Goal: Task Accomplishment & Management: Manage account settings

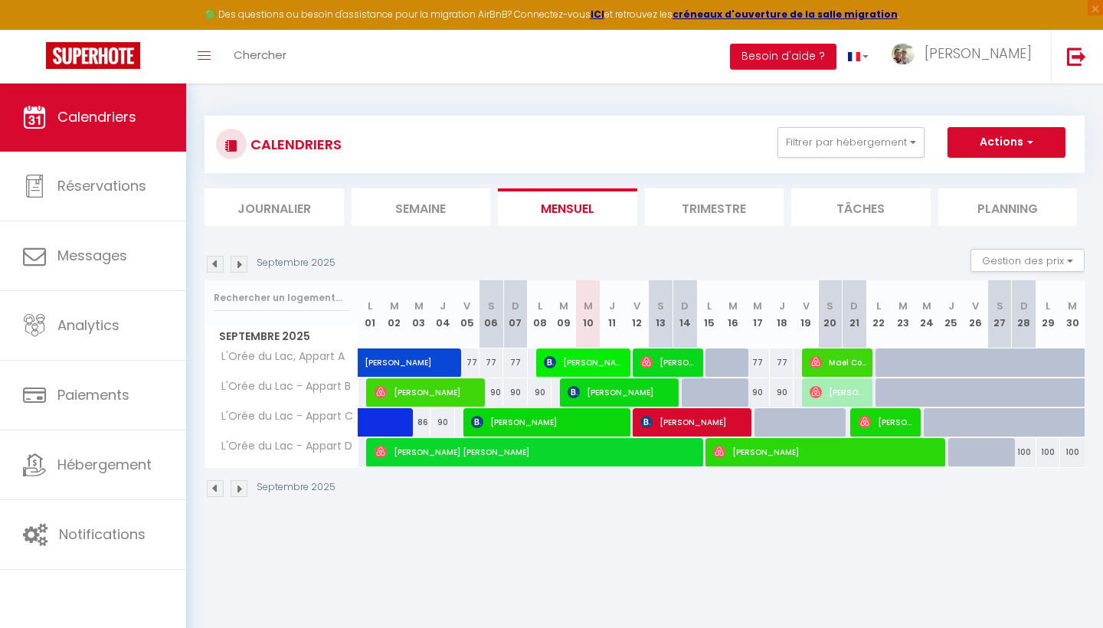
click at [716, 422] on span "[PERSON_NAME]" at bounding box center [693, 422] width 106 height 29
select select "OK"
select select "KO"
select select "0"
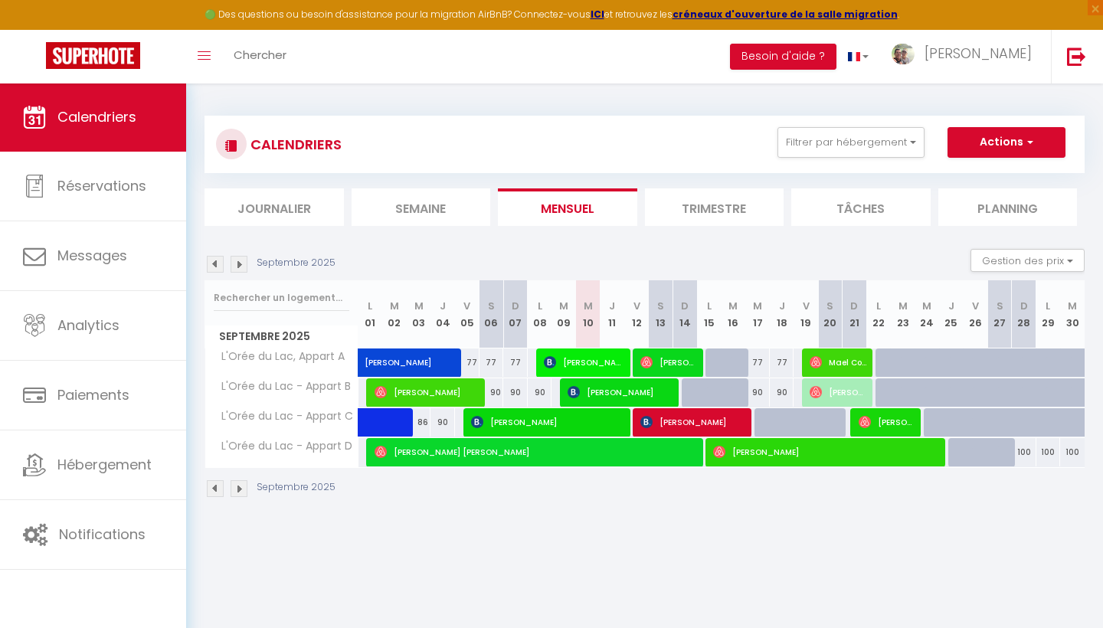
select select "1"
select select
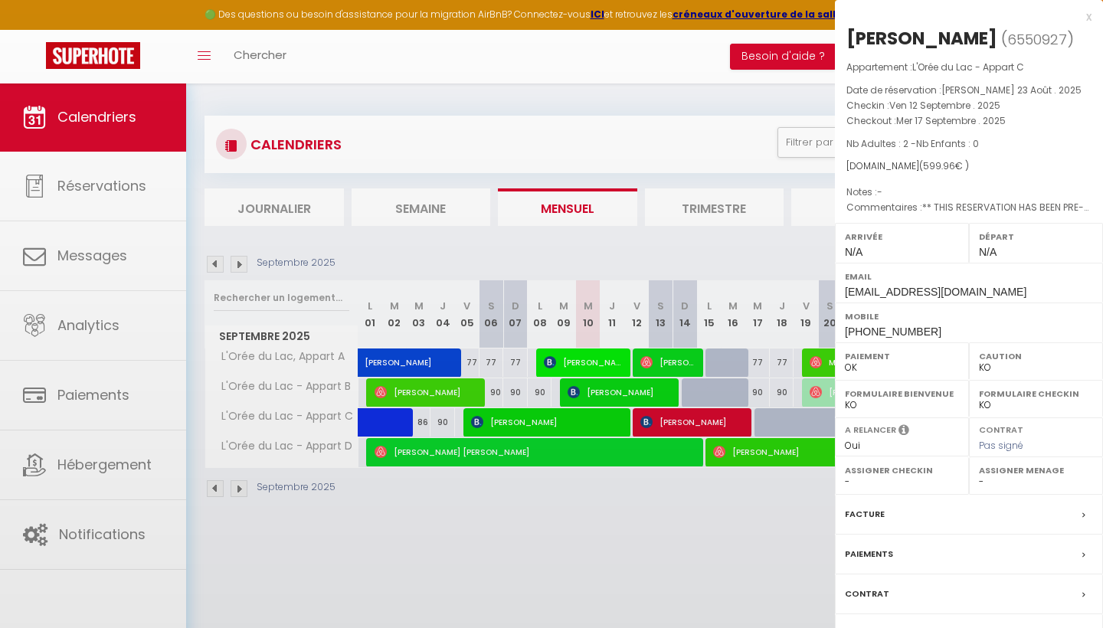
select select "42484"
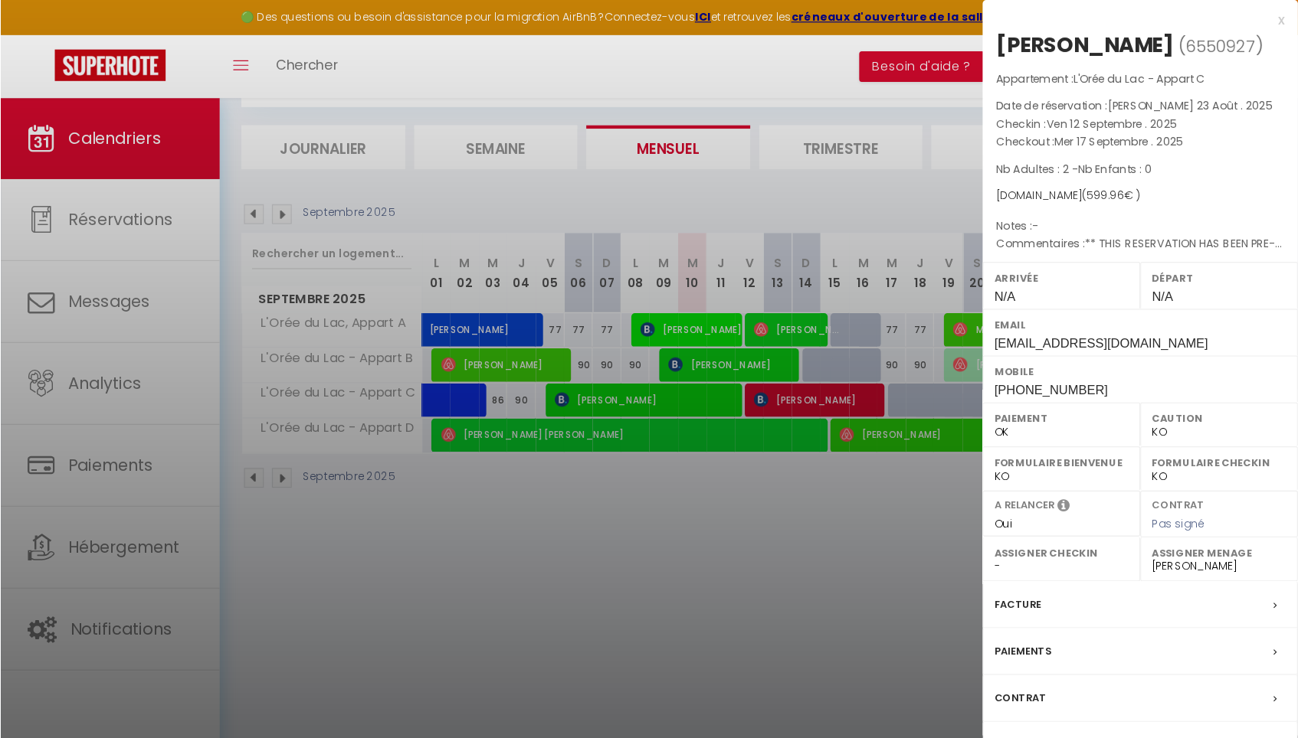
scroll to position [83, 0]
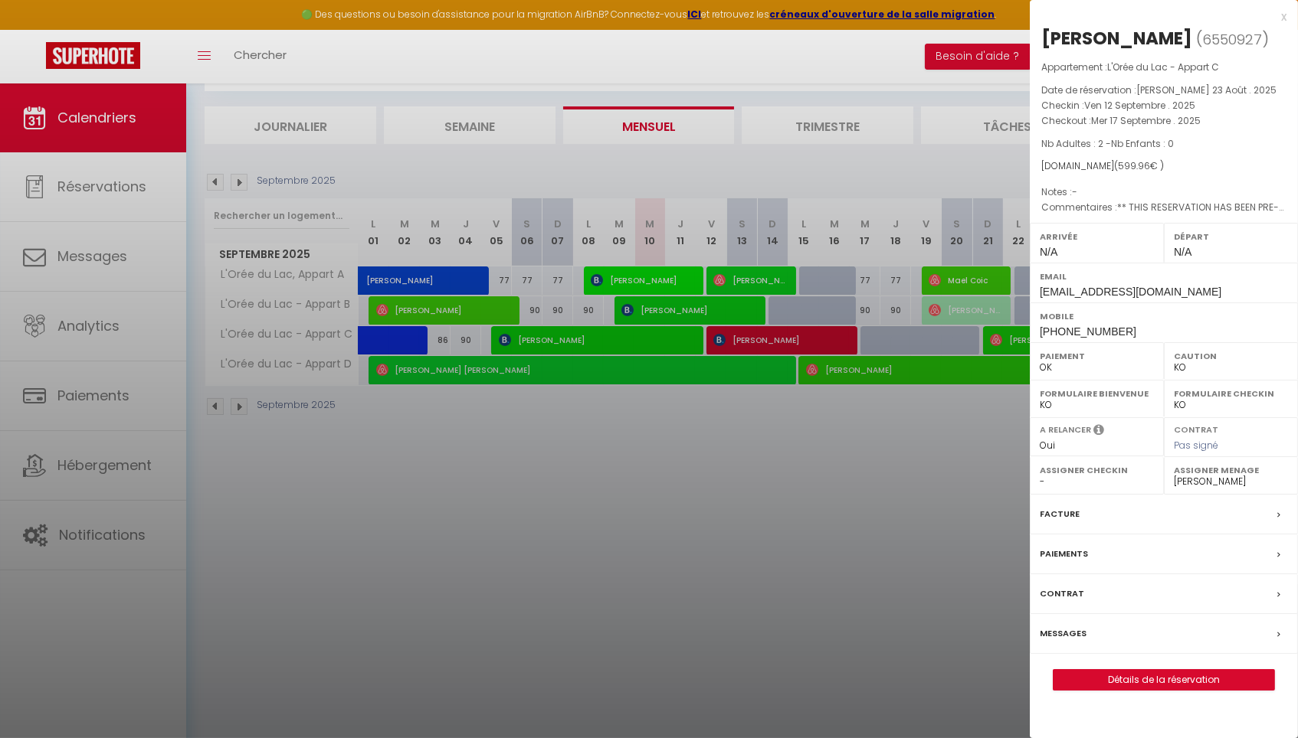
click at [1102, 627] on link "Détails de la réservation" at bounding box center [1163, 680] width 221 height 20
select select
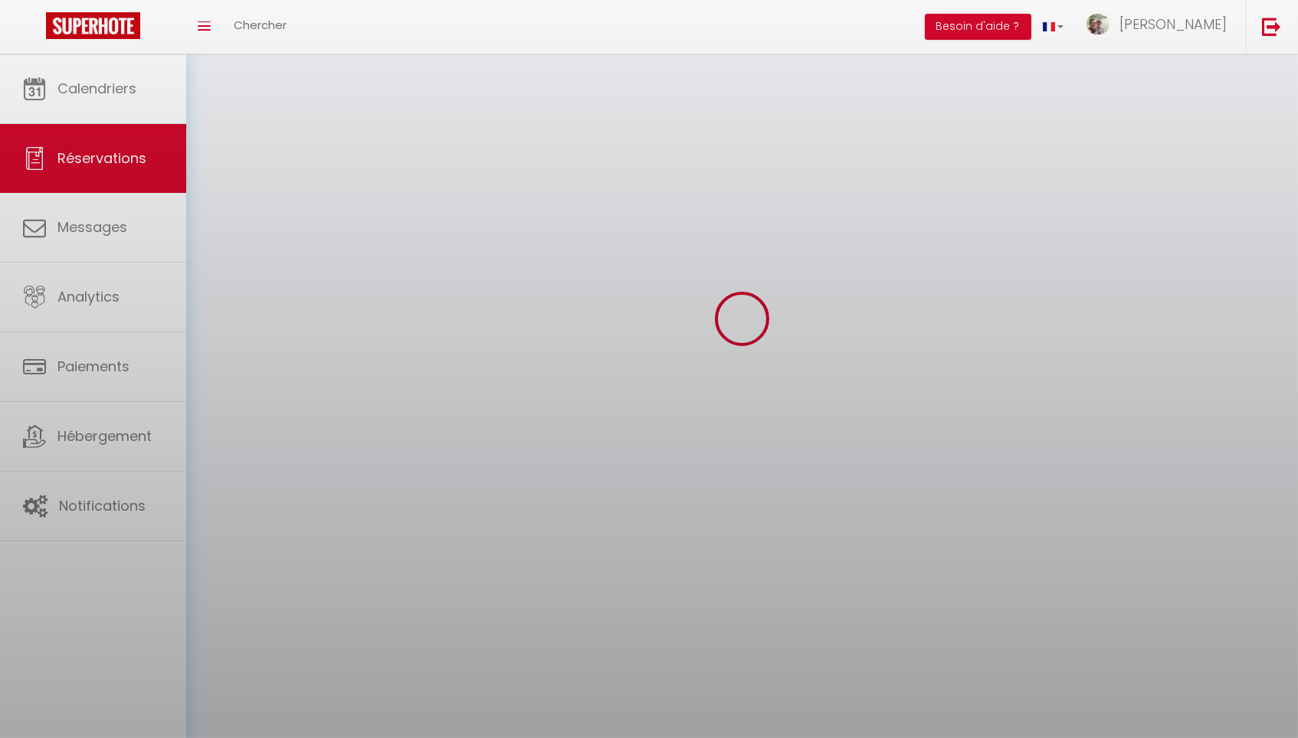
select select
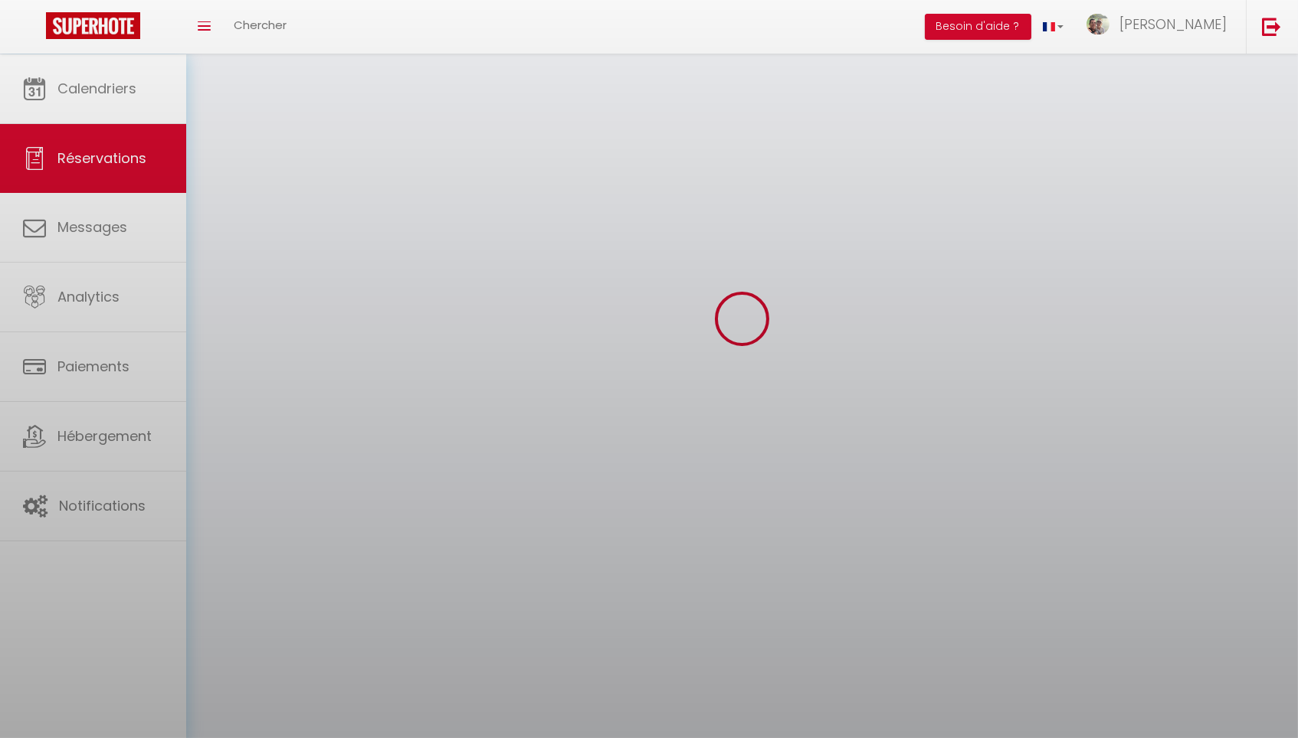
select select
checkbox input "false"
select select
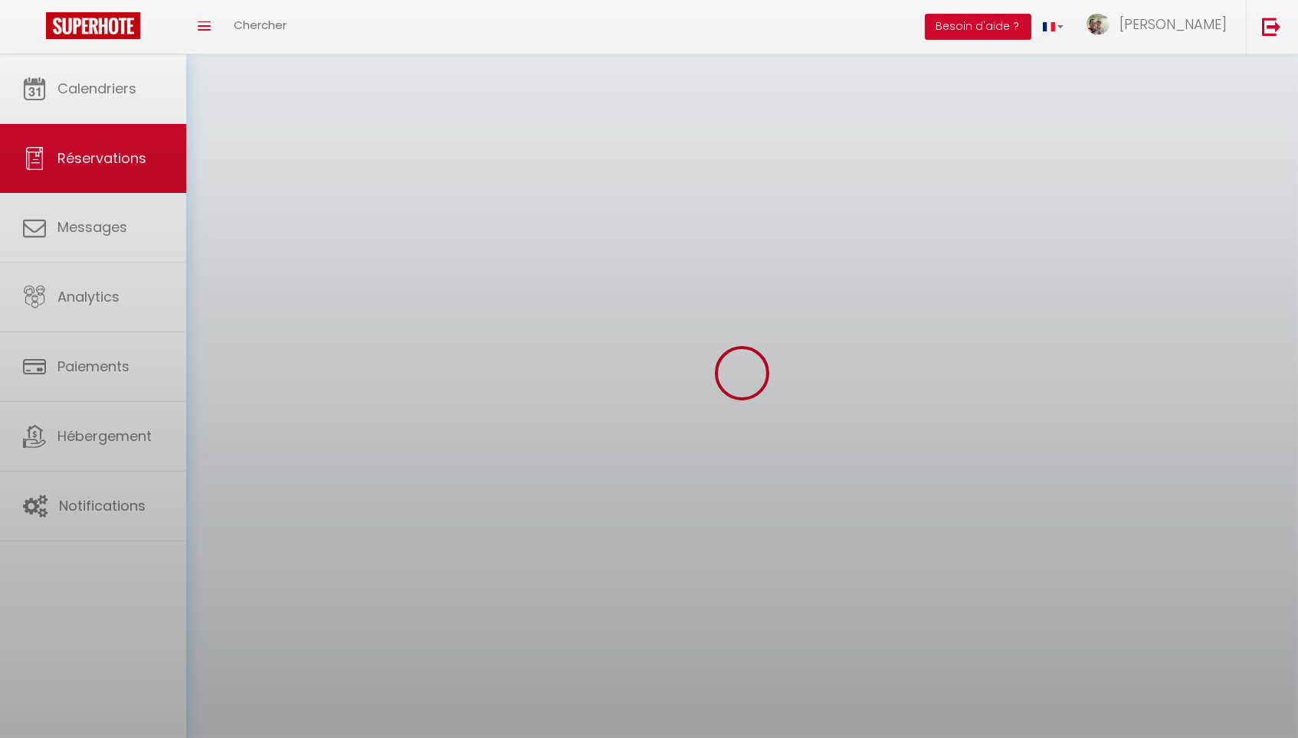
select select
checkbox input "false"
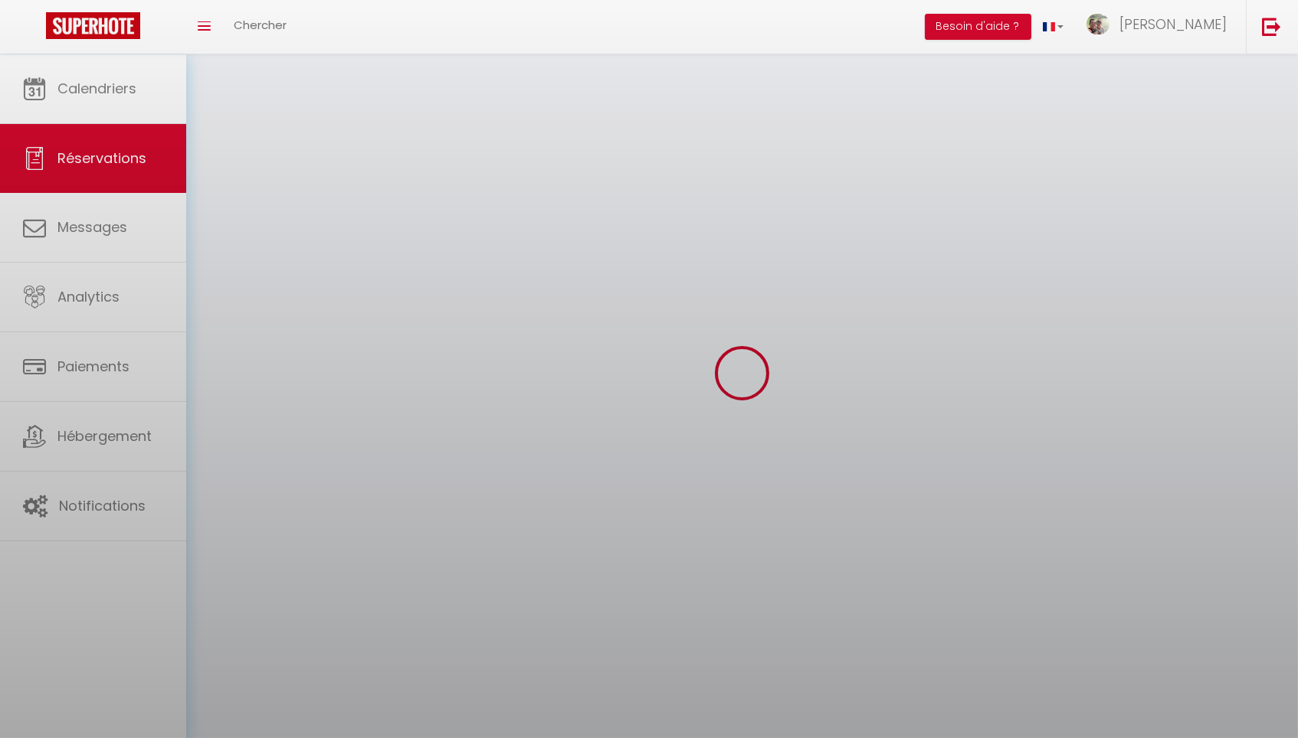
select select
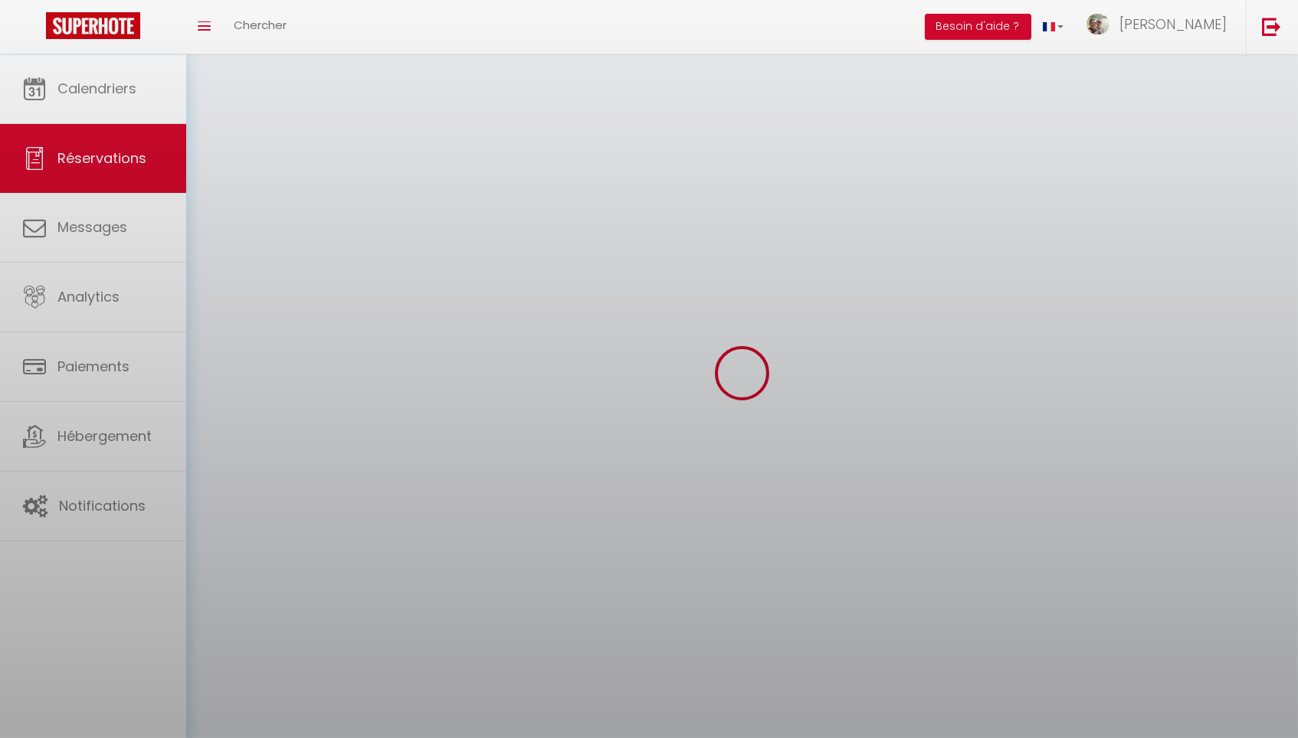
select select
checkbox input "false"
select select
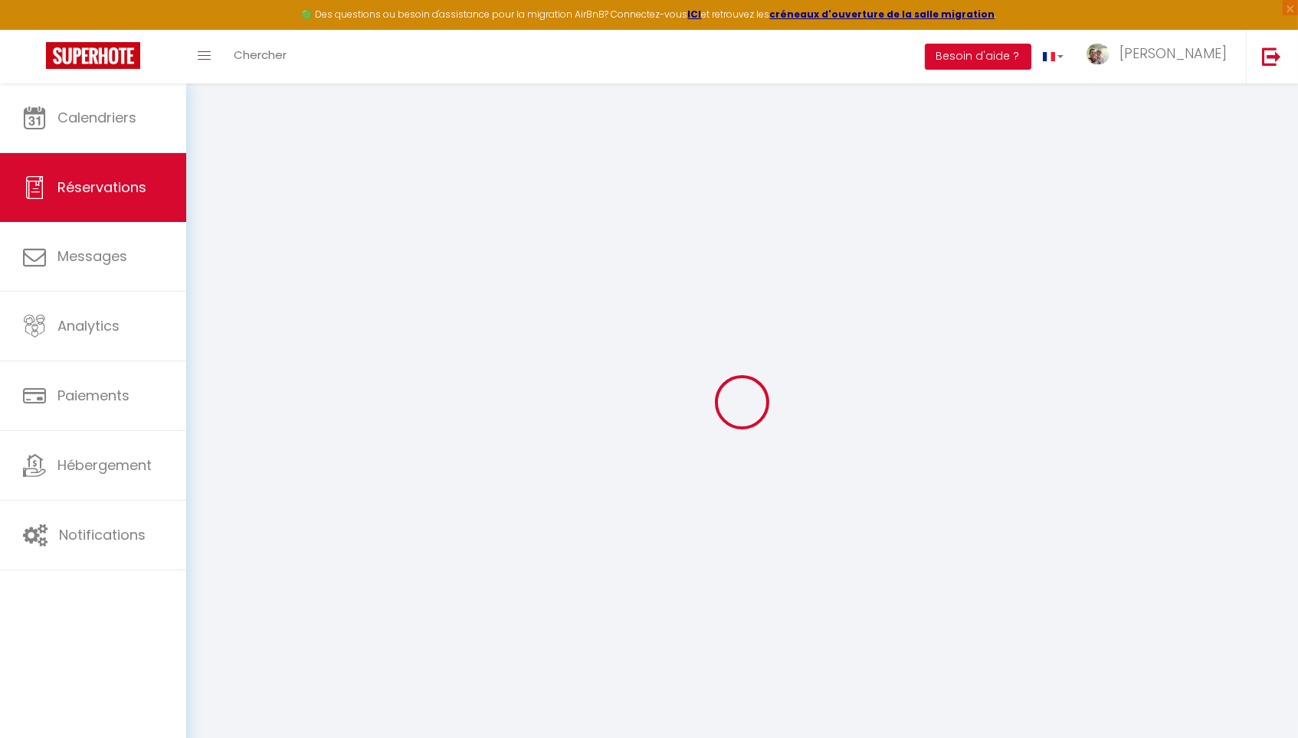
type input "[PERSON_NAME]"
type input "[EMAIL_ADDRESS][DOMAIN_NAME]"
type input "[PHONE_NUMBER]"
type input "7261CZ"
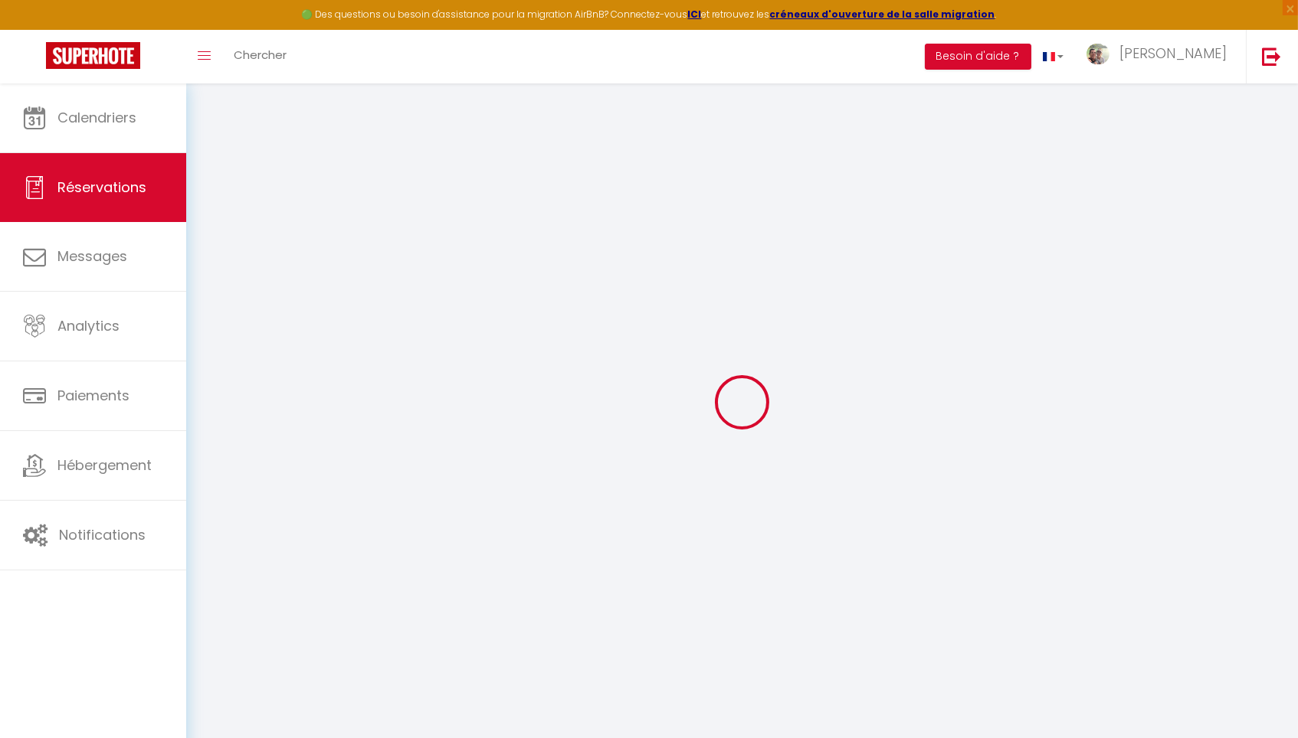
type input "[PERSON_NAME] 28"
type input "Ruurlo"
select select "NL"
type input "87.75"
type input "8.4"
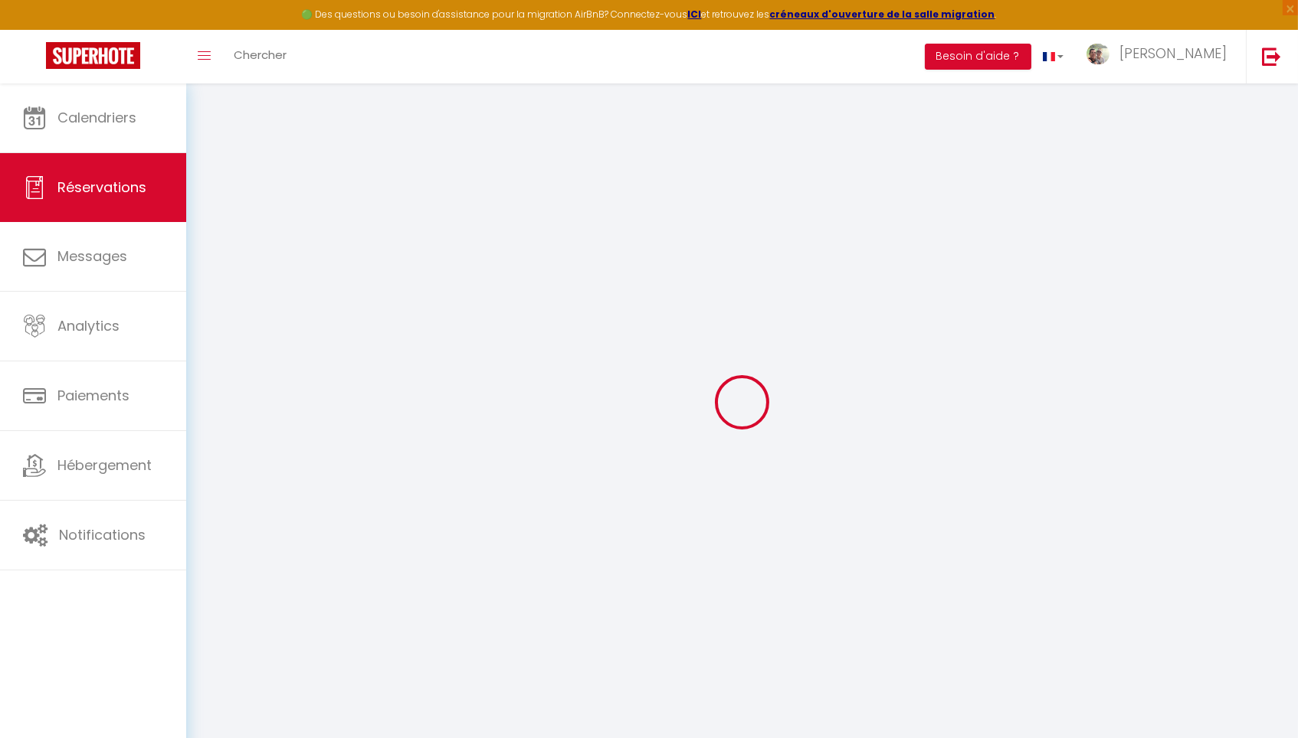
select select "59344"
select select "1"
select select
type input "2"
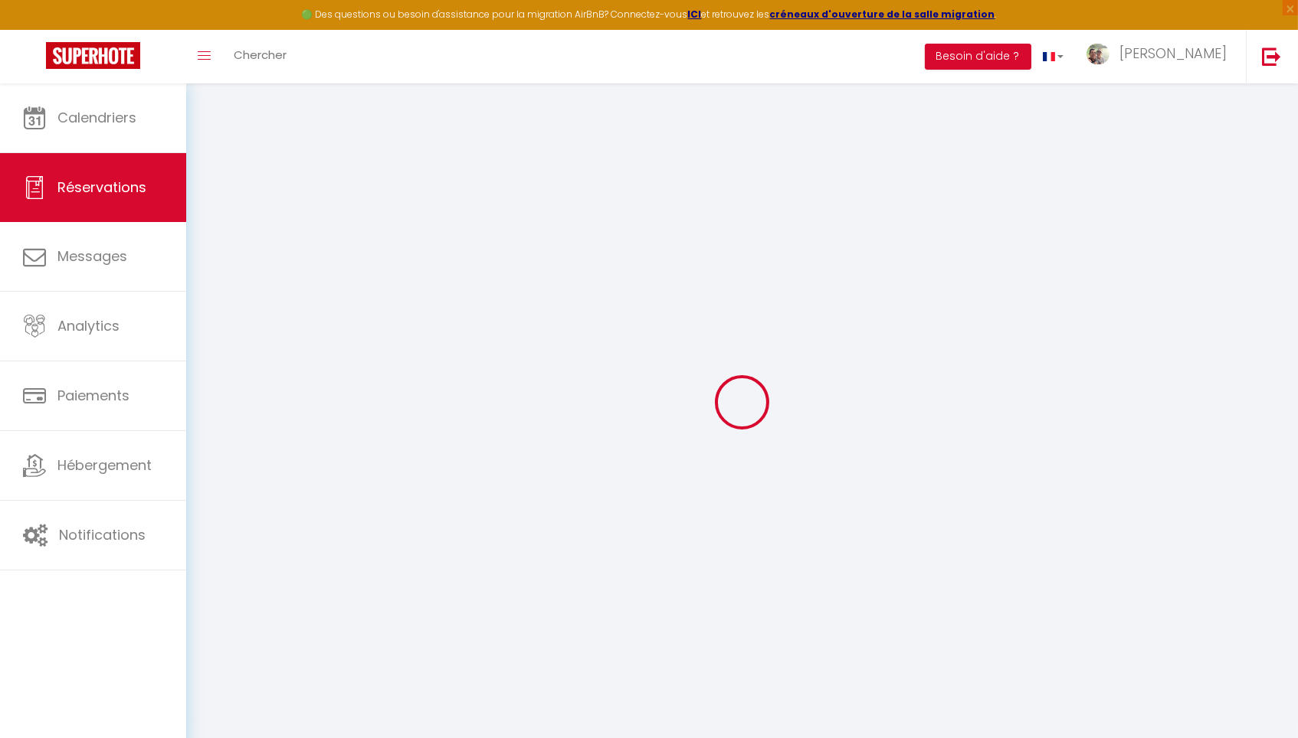
select select "12"
select select
type input "505"
checkbox input "true"
type input "0"
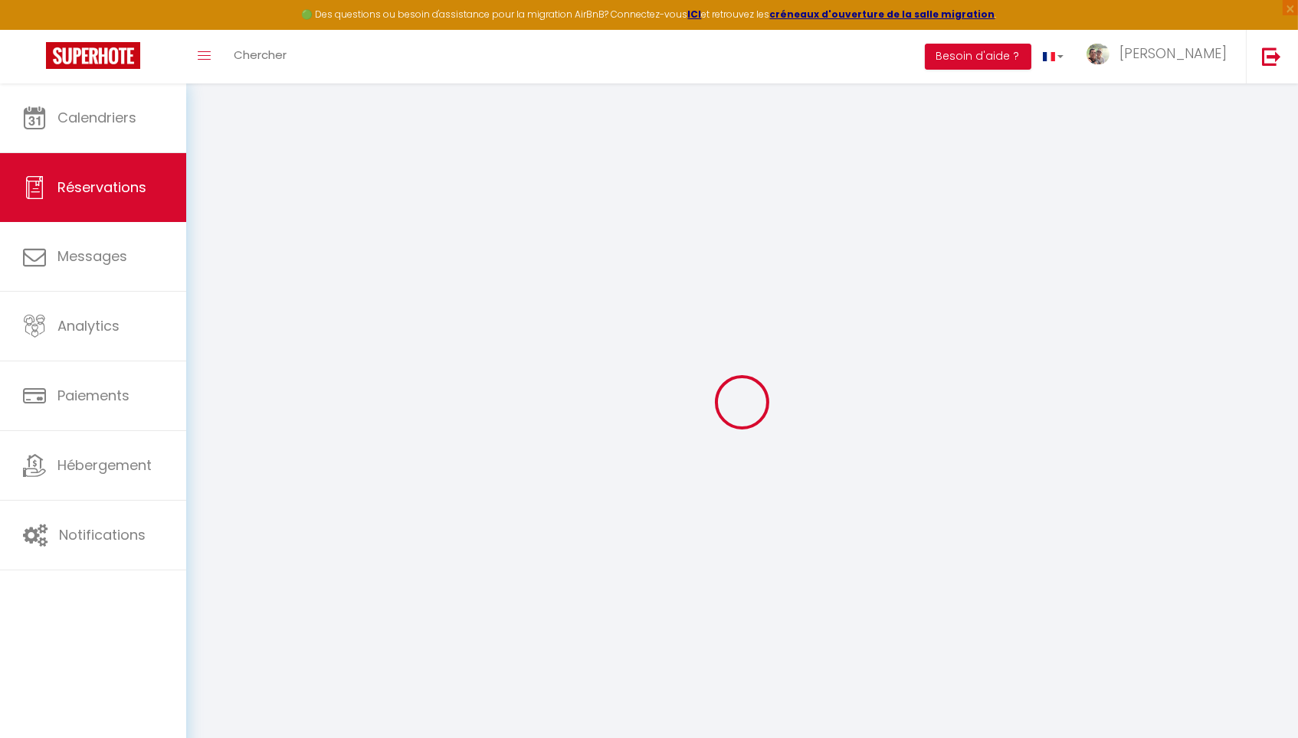
select select "2"
type input "0"
select select
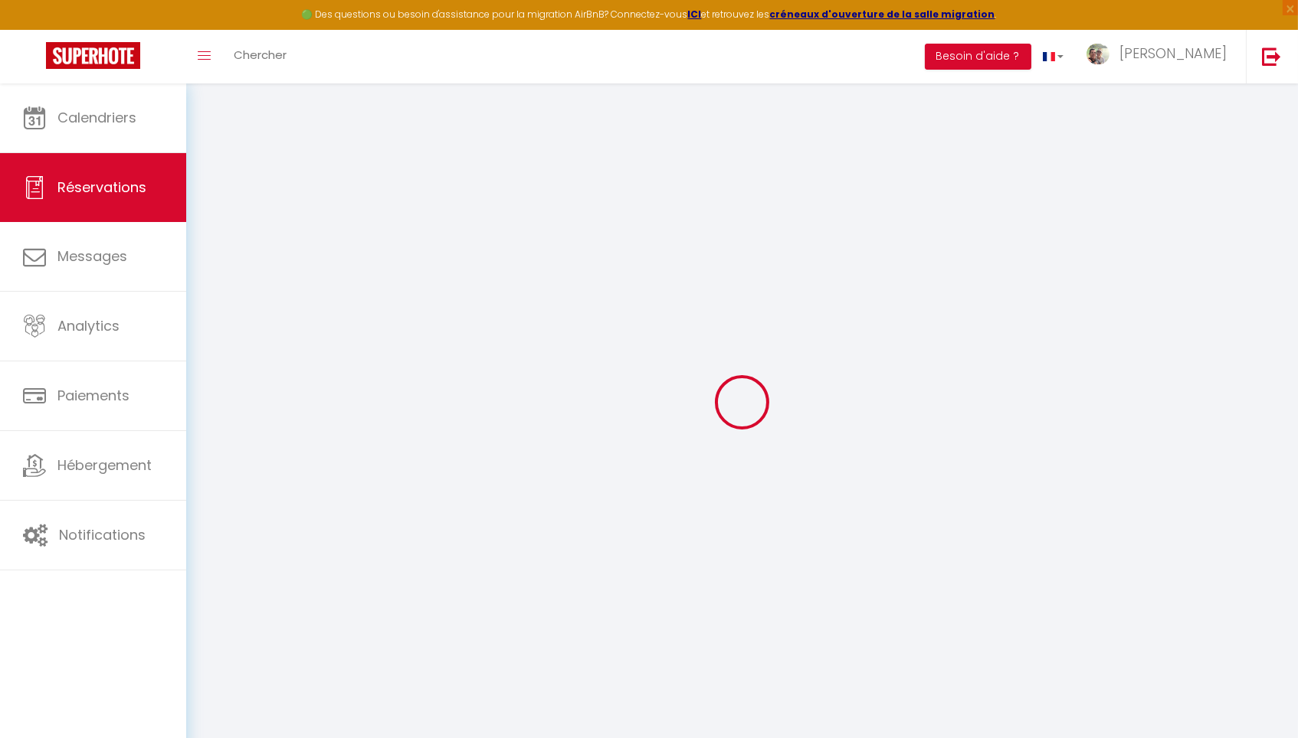
select select
select select "14"
checkbox input "true"
select select
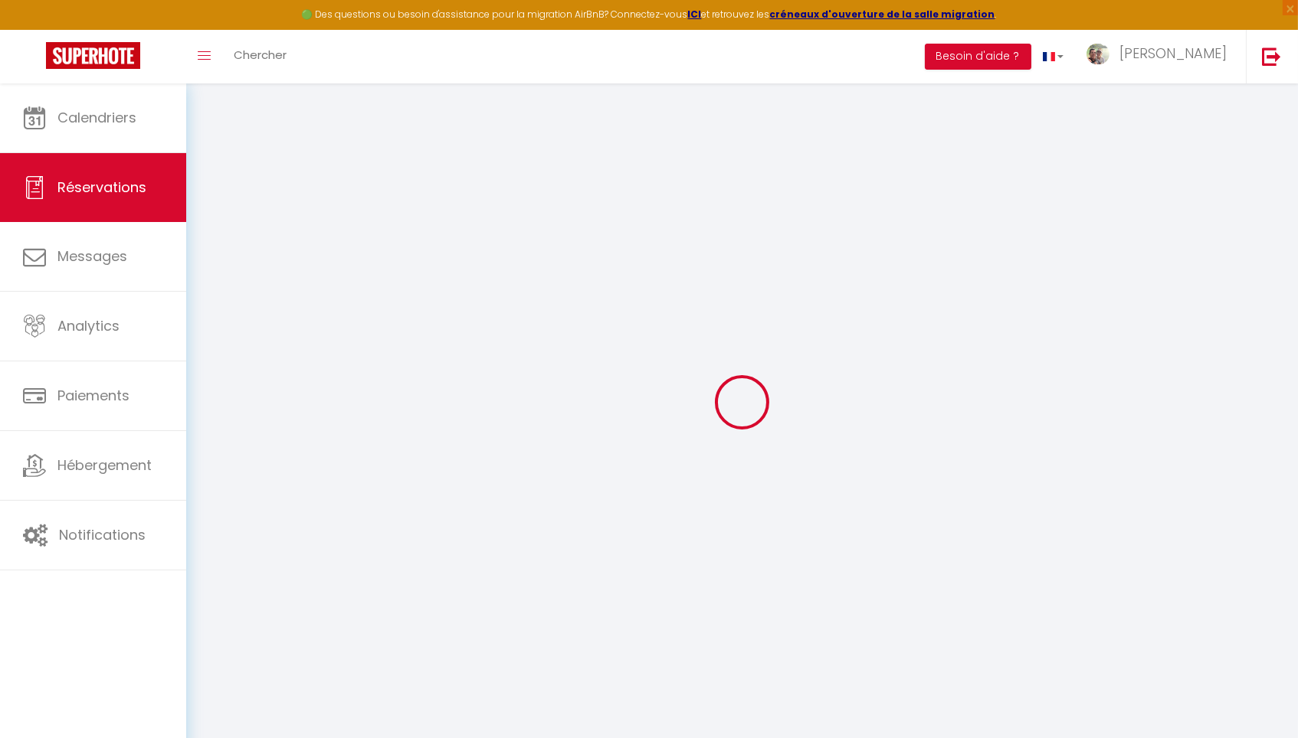
checkbox input "true"
select select
checkbox input "true"
select select
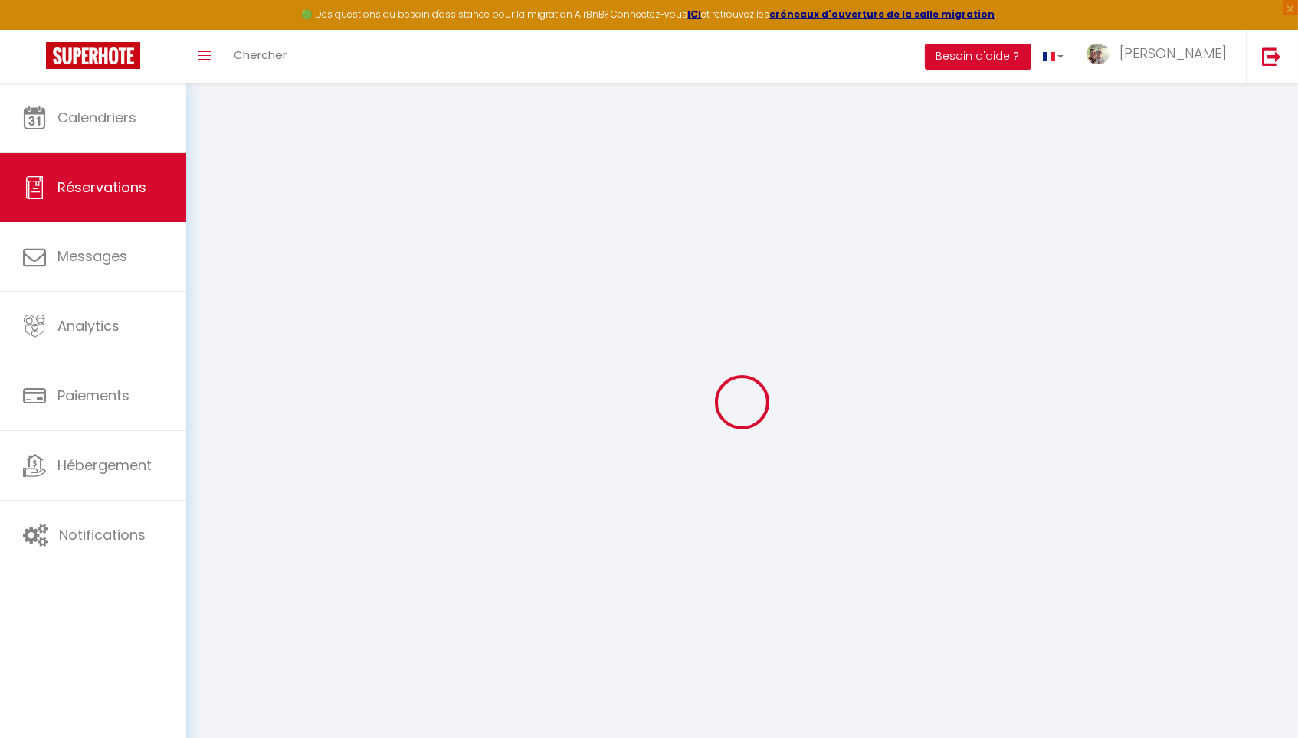
select select
checkbox input "true"
type textarea "** THIS RESERVATION HAS BEEN PRE-PAID ** BOOKING NOTE : Payment charge is EUR 8…"
type input "80"
type input "14.96"
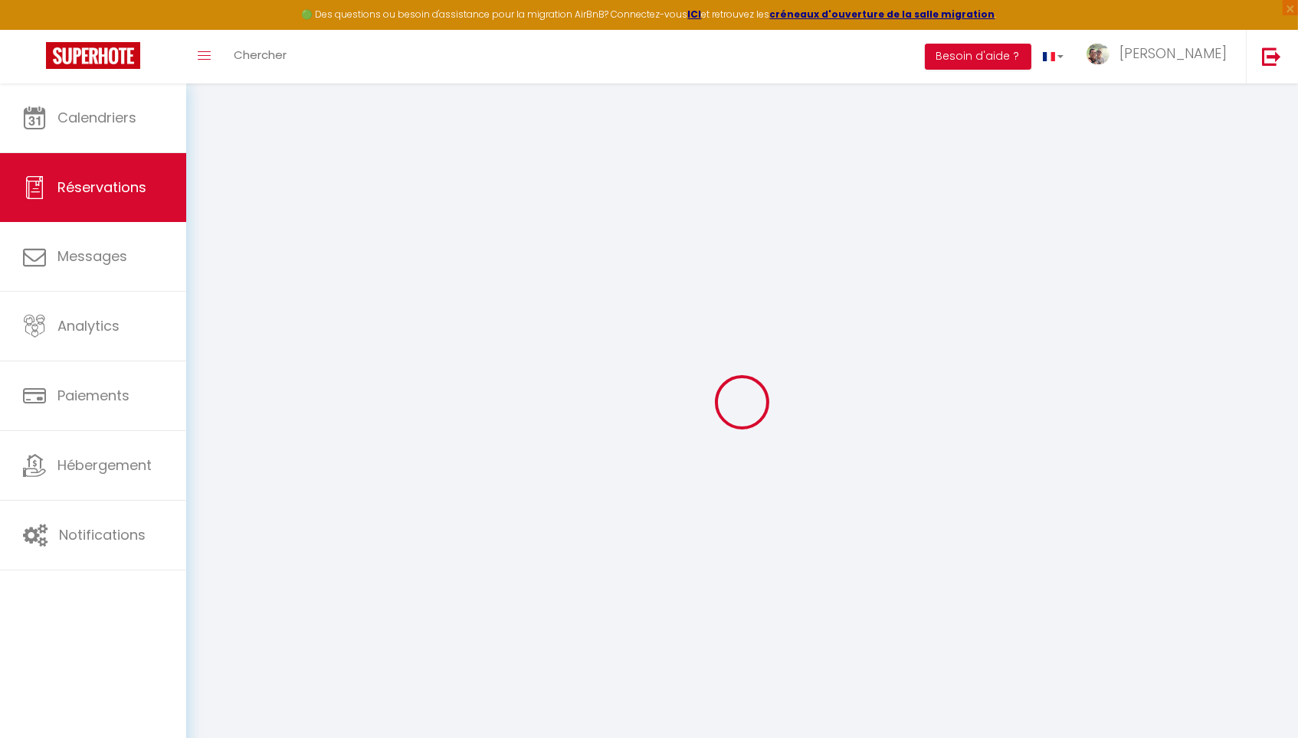
select select
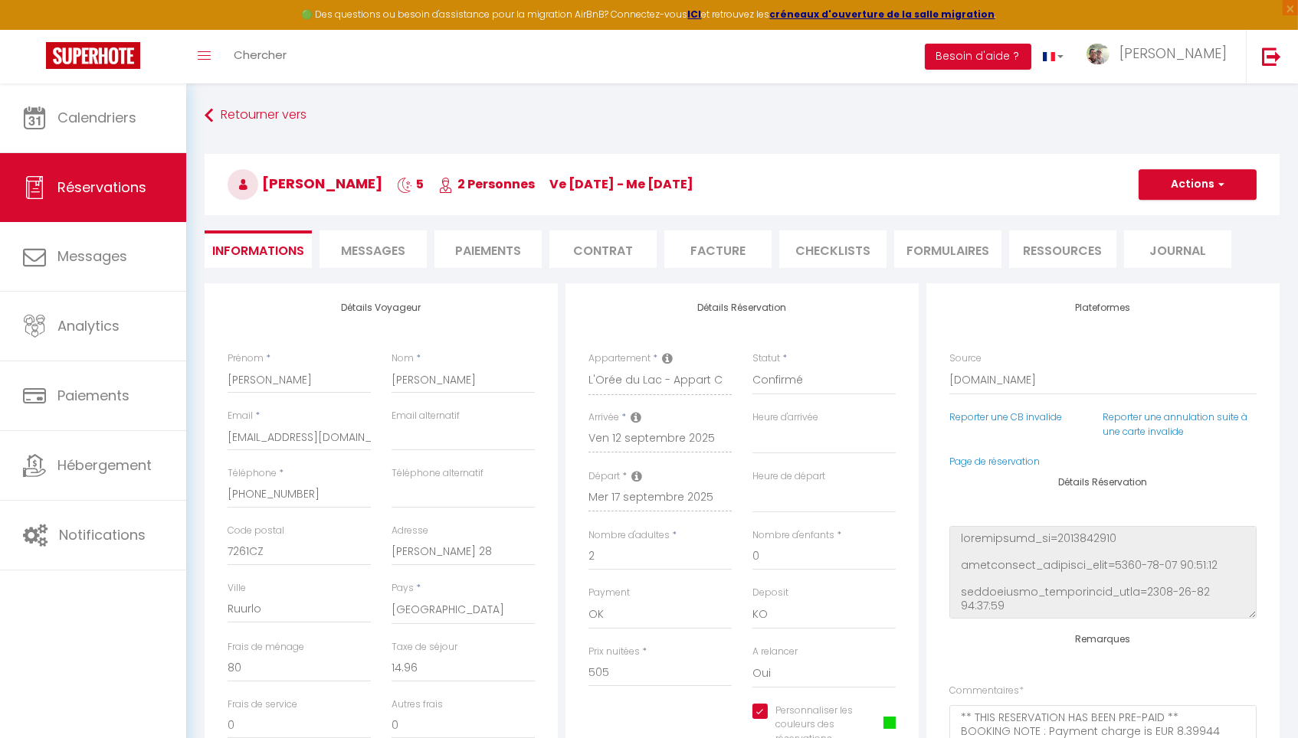
checkbox input "true"
select select
click at [1102, 182] on button "Actions" at bounding box center [1197, 184] width 118 height 31
click at [1102, 212] on link "Enregistrer" at bounding box center [1182, 218] width 121 height 20
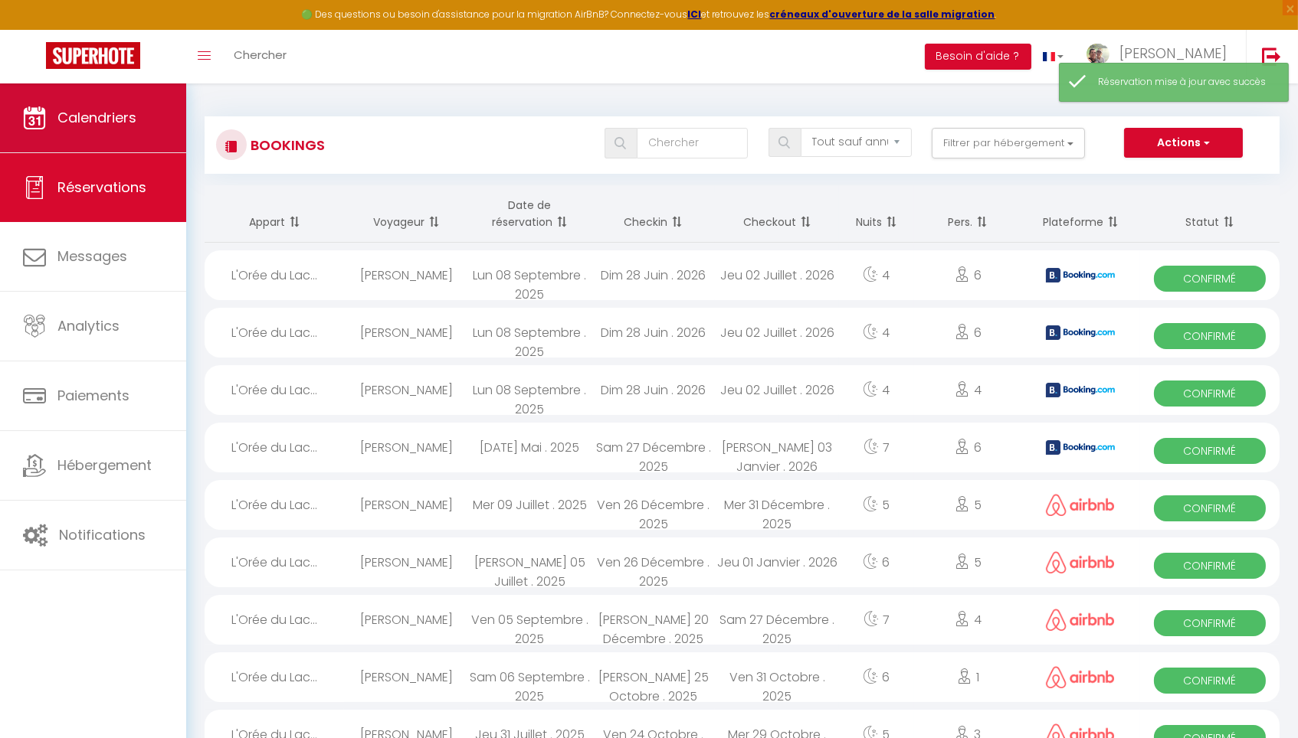
click at [133, 134] on link "Calendriers" at bounding box center [93, 118] width 186 height 69
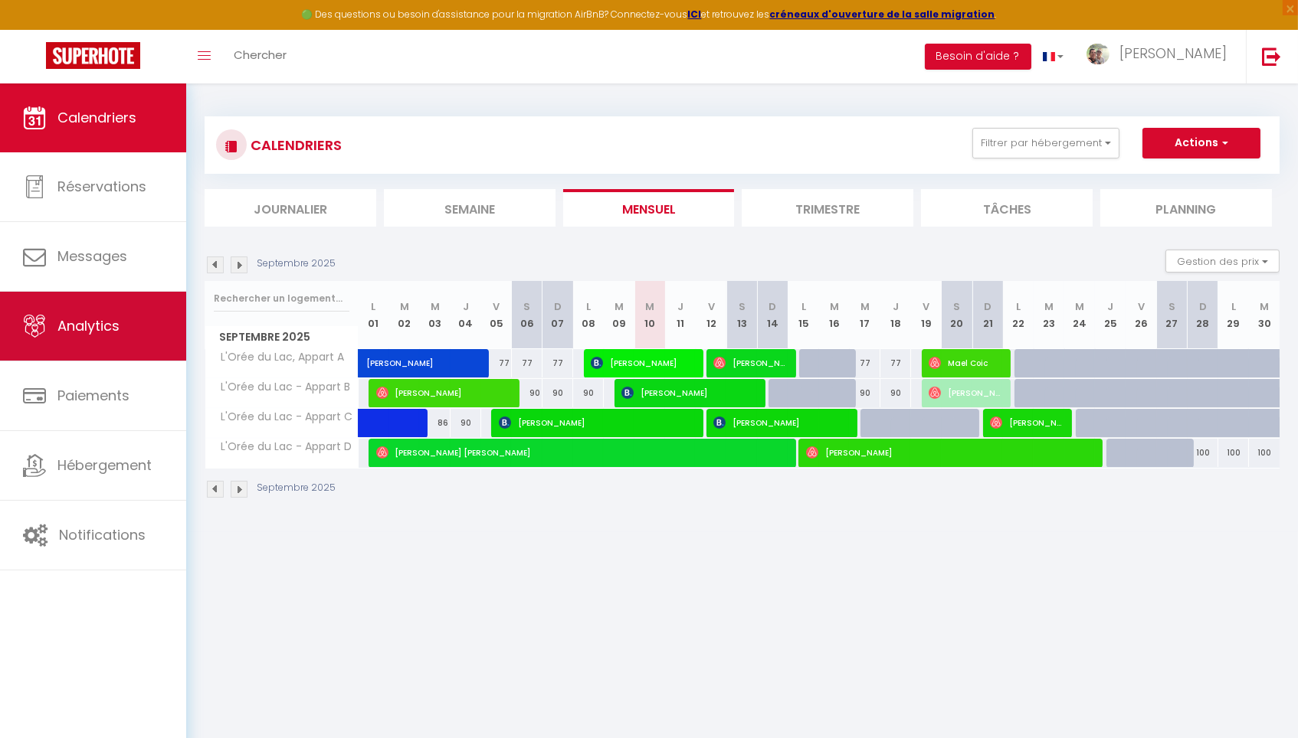
click at [128, 325] on link "Analytics" at bounding box center [93, 326] width 186 height 69
select select "2025"
select select "9"
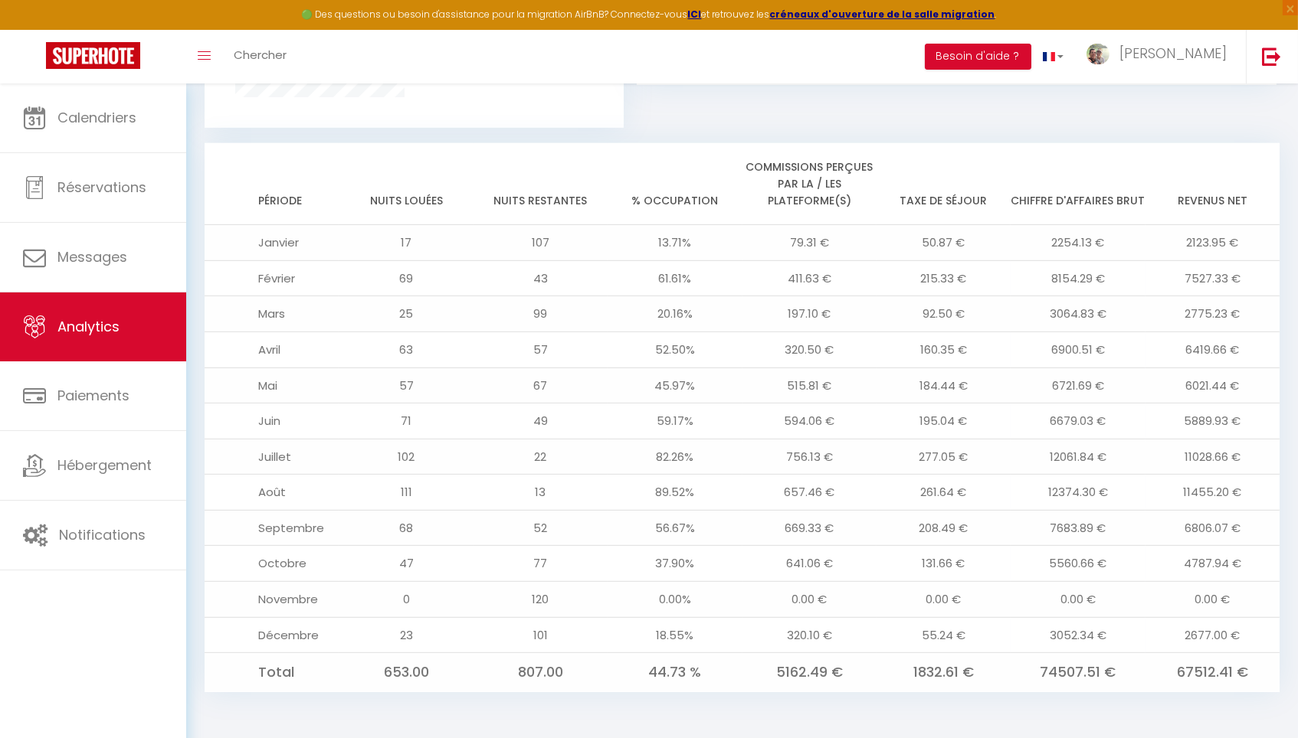
scroll to position [1181, 0]
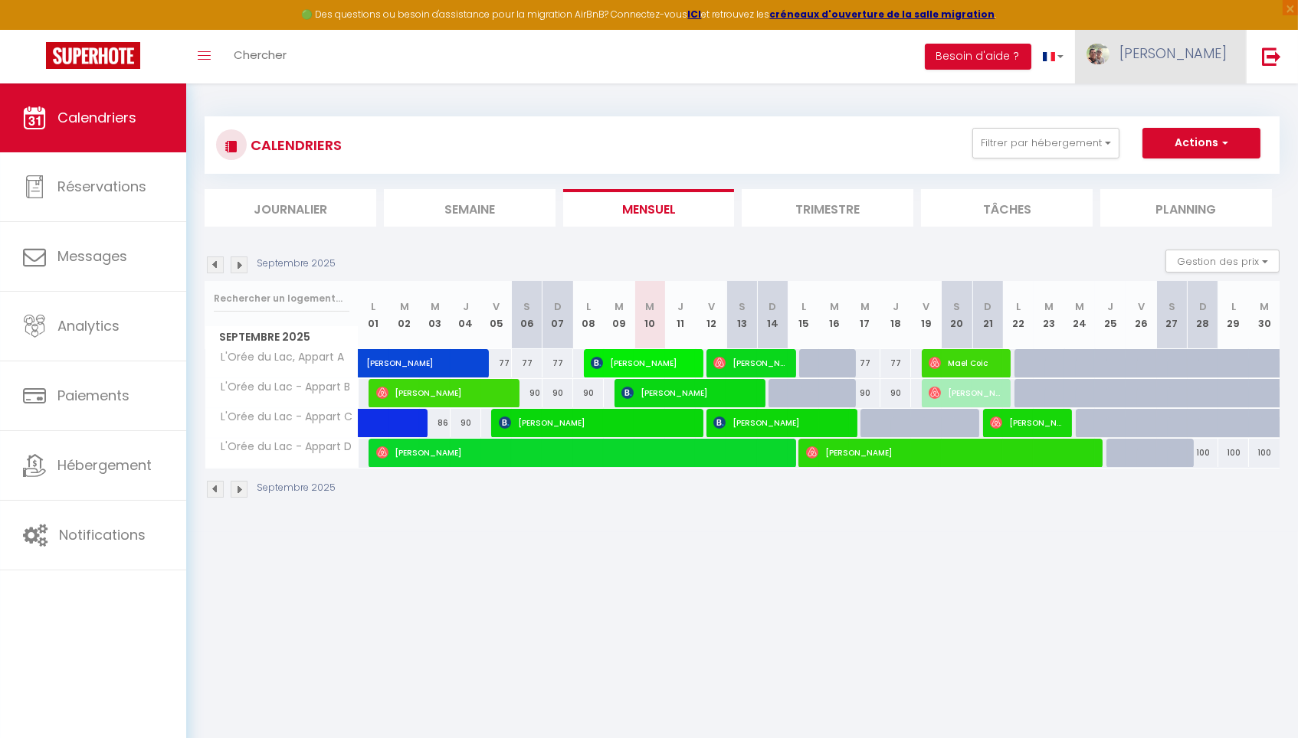
click at [1217, 60] on span "[PERSON_NAME]" at bounding box center [1172, 53] width 107 height 19
click at [1184, 129] on link "Équipe" at bounding box center [1184, 134] width 113 height 26
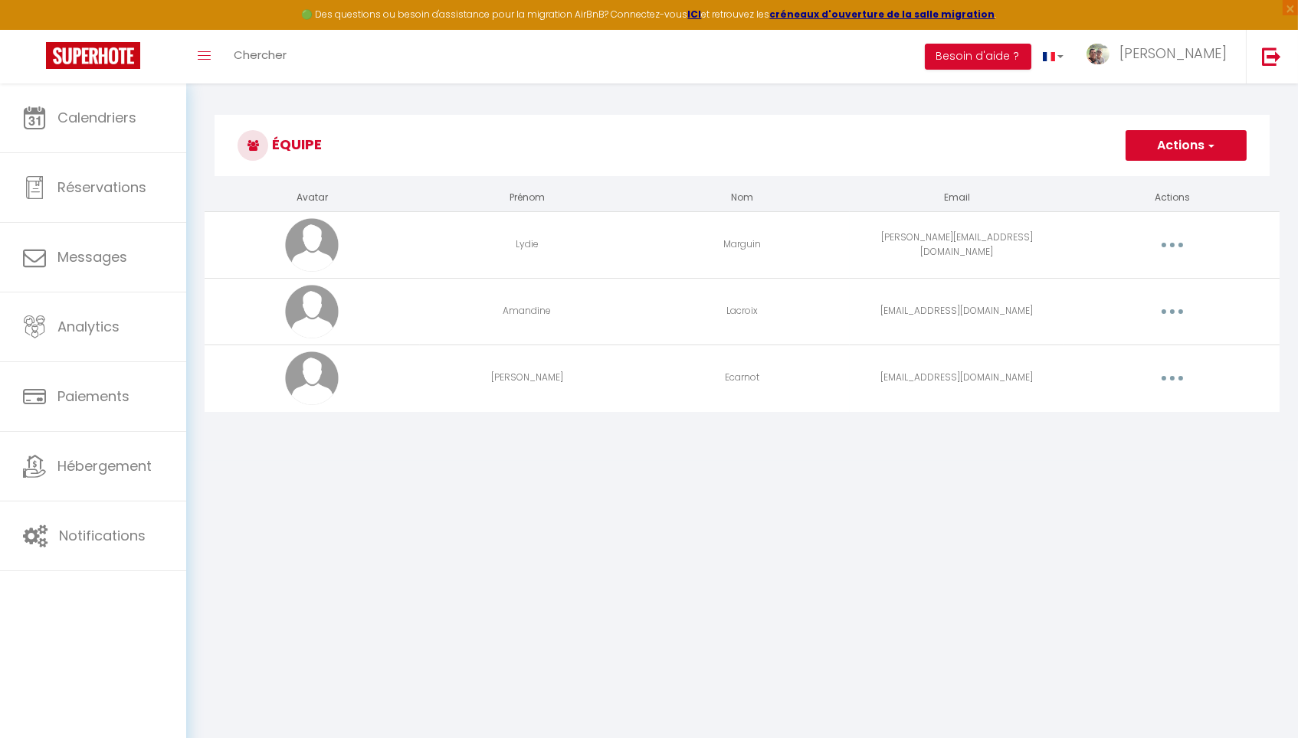
click at [1171, 313] on icon "button" at bounding box center [1172, 311] width 5 height 5
click at [1105, 375] on link "Supprimer" at bounding box center [1132, 375] width 113 height 26
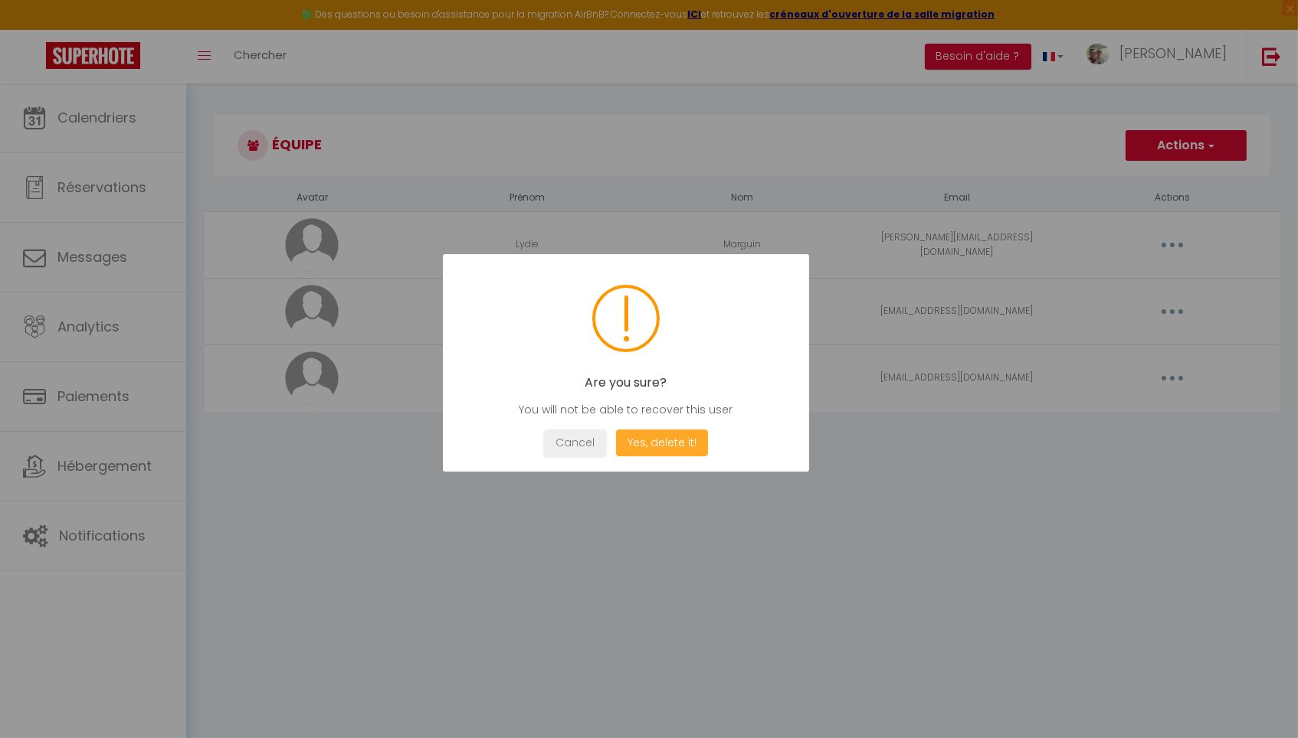
click at [662, 441] on button "Yes, delete it!" at bounding box center [662, 443] width 92 height 27
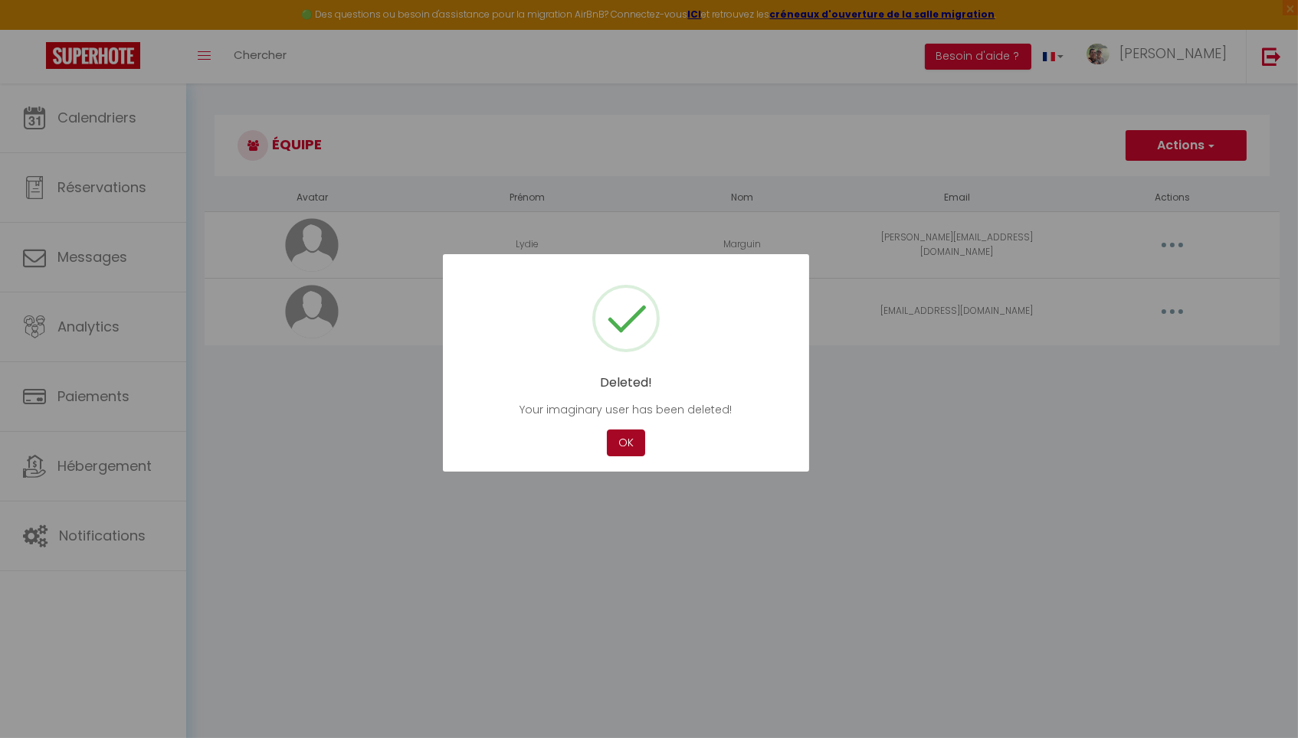
click at [621, 440] on button "OK" at bounding box center [626, 443] width 38 height 27
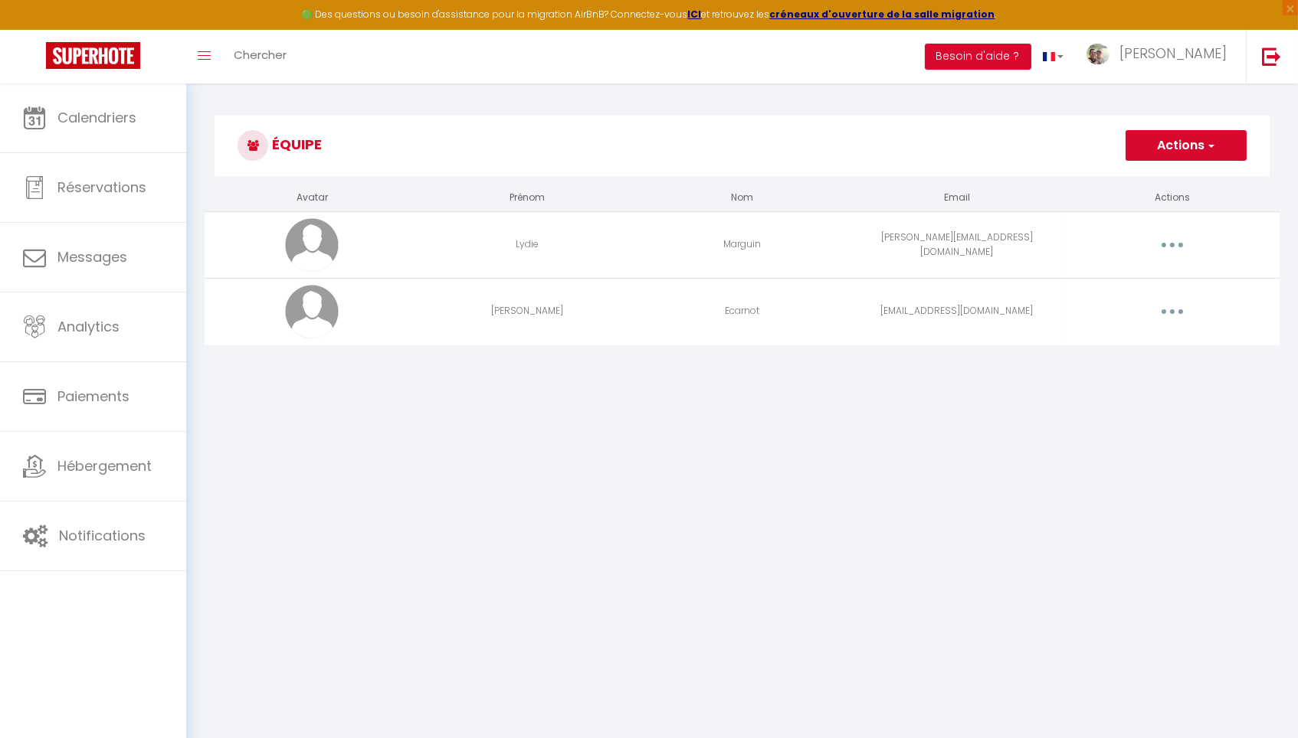
click at [1207, 146] on span "button" at bounding box center [1210, 145] width 10 height 15
click at [1037, 384] on div "Équipe Actions Ajouter un nouvel utilisateur Avatar Prénom Nom Email Actions Ly…" at bounding box center [742, 239] width 1112 height 311
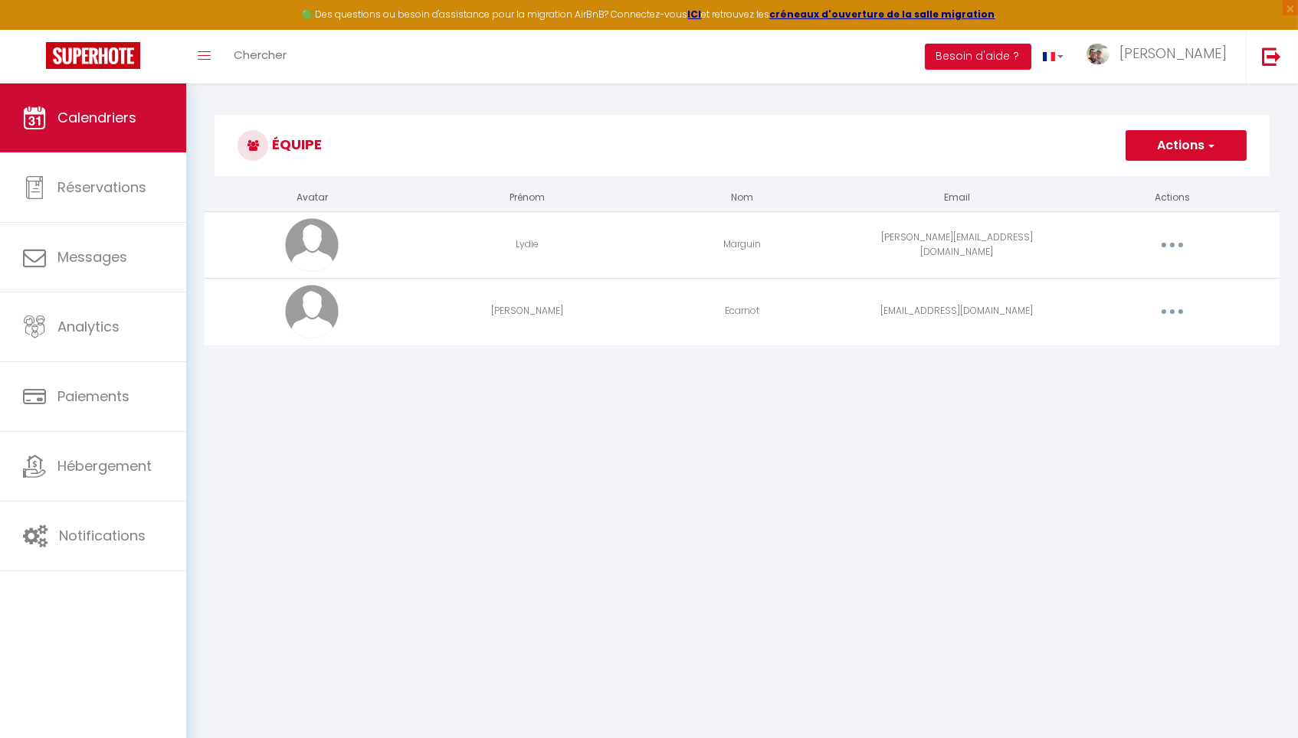
click at [110, 101] on link "Calendriers" at bounding box center [93, 118] width 186 height 69
